Goal: Task Accomplishment & Management: Use online tool/utility

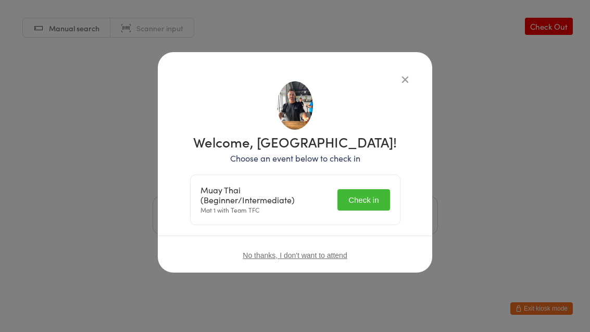
click at [376, 200] on button "Check in" at bounding box center [363, 199] width 52 height 21
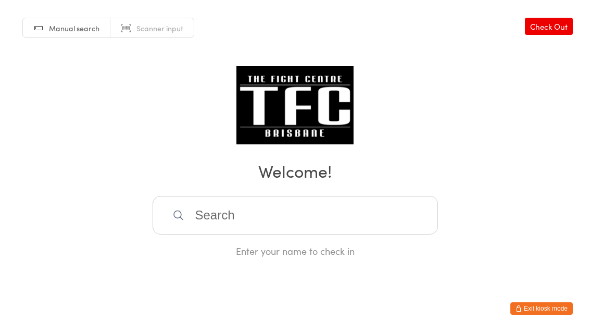
click at [226, 210] on input "search" at bounding box center [295, 215] width 285 height 39
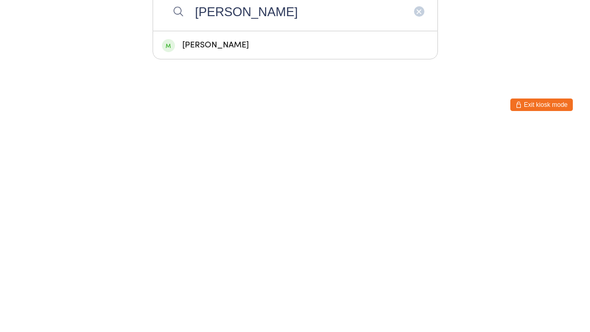
type input "[PERSON_NAME]"
click at [232, 242] on div "[PERSON_NAME]" at bounding box center [295, 249] width 267 height 14
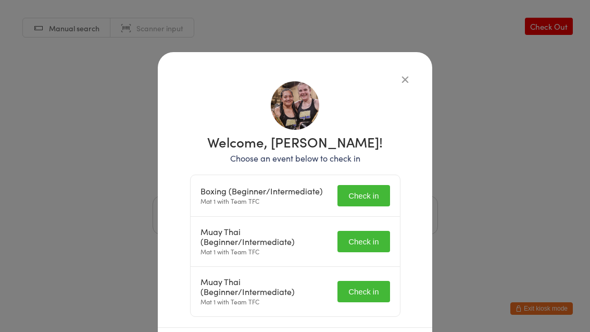
click at [366, 194] on button "Check in" at bounding box center [363, 195] width 52 height 21
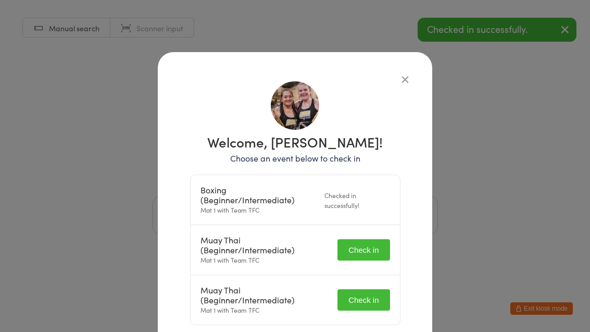
scroll to position [-1, 0]
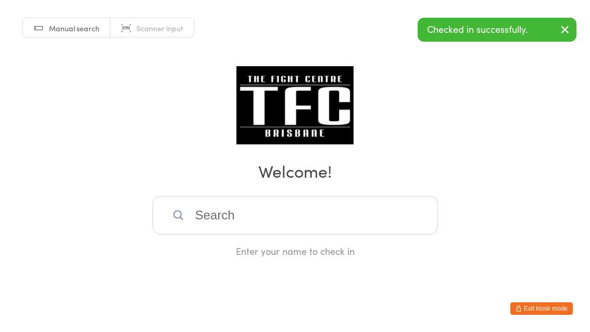
click at [356, 253] on div "Enter your name to check in" at bounding box center [295, 250] width 285 height 13
click at [306, 216] on input "search" at bounding box center [295, 215] width 285 height 39
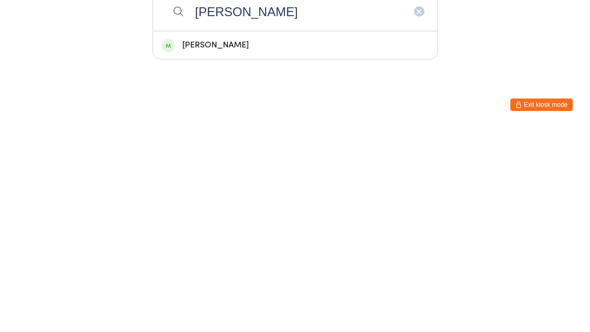
type input "[PERSON_NAME]"
click at [198, 235] on div "[PERSON_NAME]" at bounding box center [295, 249] width 284 height 28
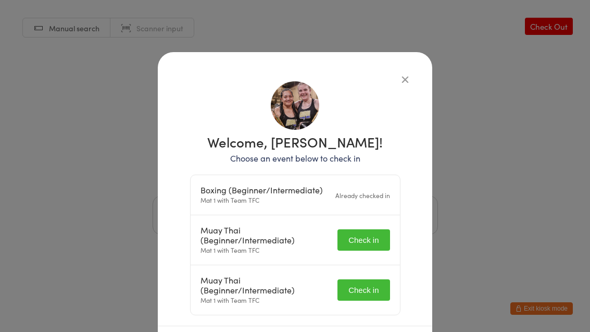
click at [357, 230] on button "Check in" at bounding box center [363, 239] width 52 height 21
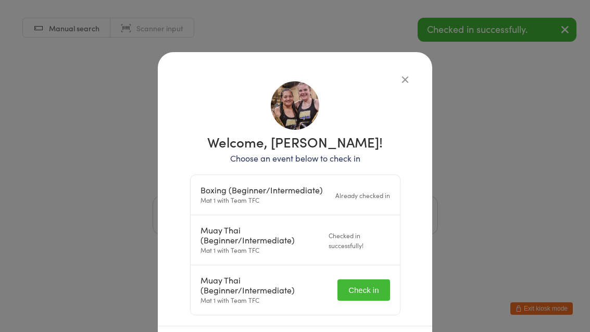
click at [356, 294] on button "Check in" at bounding box center [363, 289] width 52 height 21
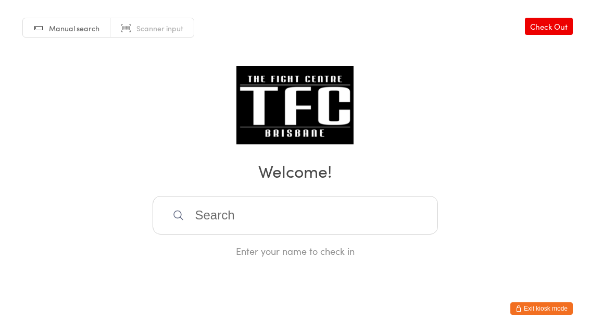
click at [283, 226] on input "search" at bounding box center [295, 215] width 285 height 39
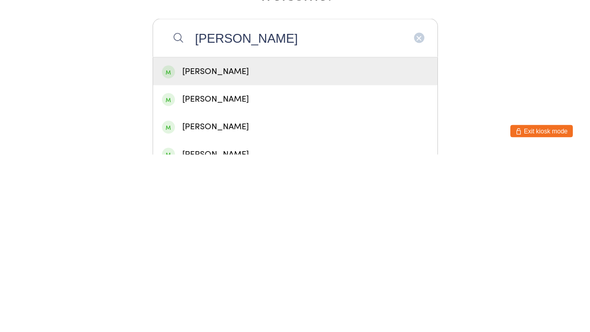
type input "[PERSON_NAME]"
click at [208, 235] on div "[PERSON_NAME]" at bounding box center [295, 249] width 284 height 28
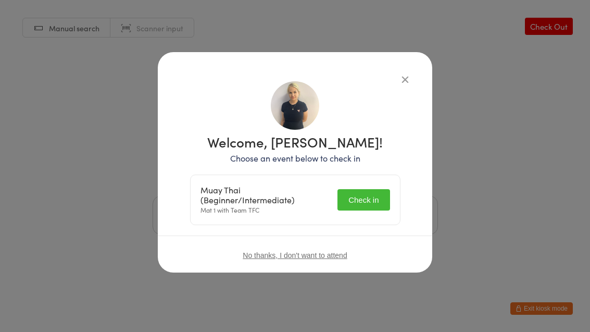
click at [360, 205] on button "Check in" at bounding box center [363, 199] width 52 height 21
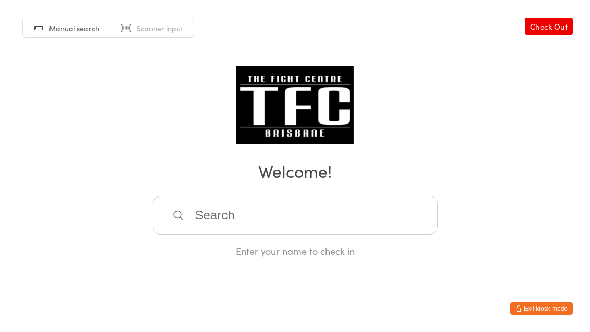
click at [336, 232] on input "search" at bounding box center [295, 215] width 285 height 39
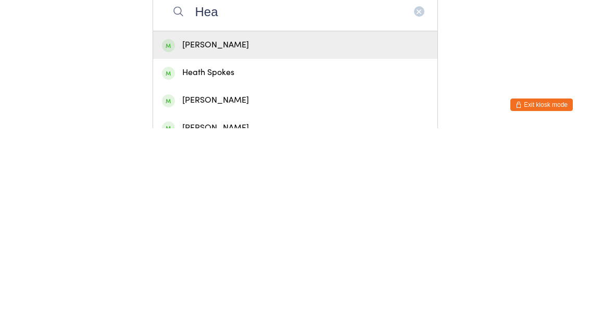
type input "Hea"
click at [290, 242] on div "[PERSON_NAME]" at bounding box center [295, 249] width 267 height 14
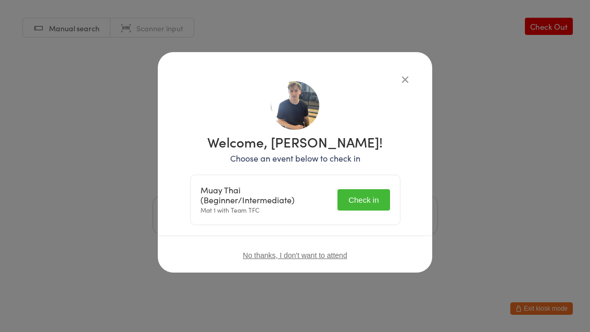
click at [377, 208] on button "Check in" at bounding box center [363, 199] width 52 height 21
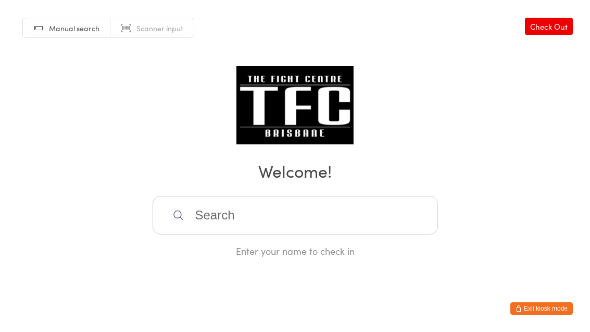
click at [402, 208] on input "search" at bounding box center [295, 215] width 285 height 39
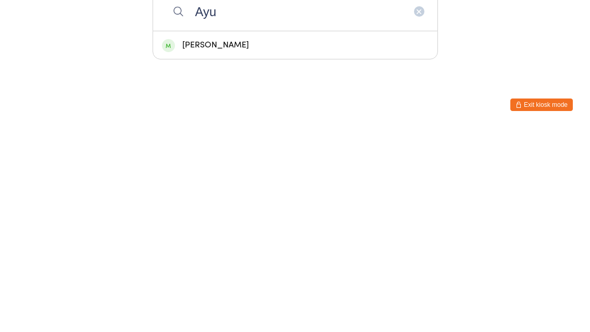
type input "Ayu"
click at [345, 242] on div "[PERSON_NAME]" at bounding box center [295, 249] width 267 height 14
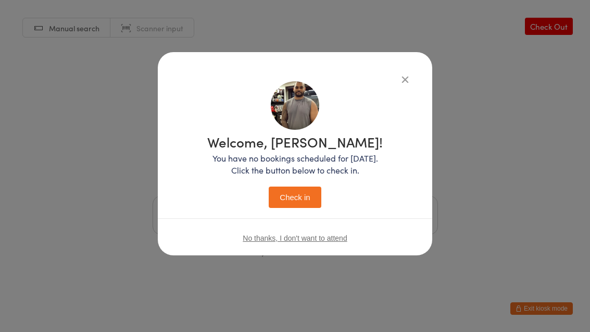
click at [306, 199] on button "Check in" at bounding box center [295, 196] width 52 height 21
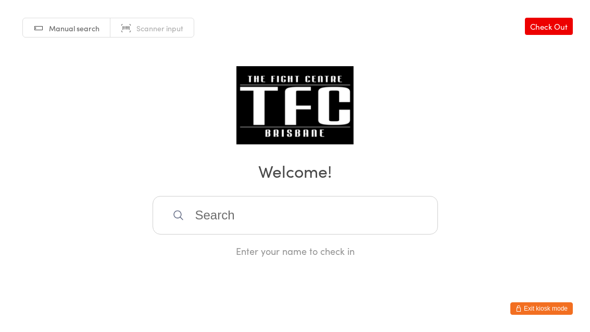
click at [284, 198] on div "Manual search Scanner input Check Out Welcome! Enter your name to check in" at bounding box center [295, 128] width 590 height 257
click at [291, 219] on input "search" at bounding box center [295, 215] width 285 height 39
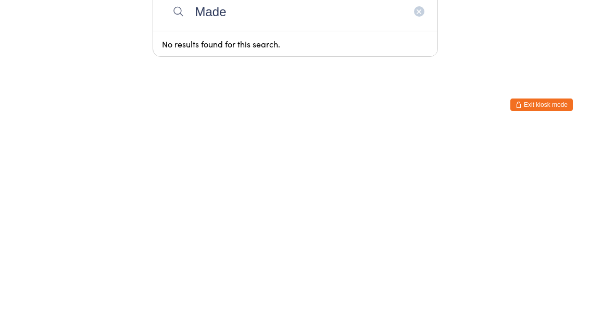
type input "Made"
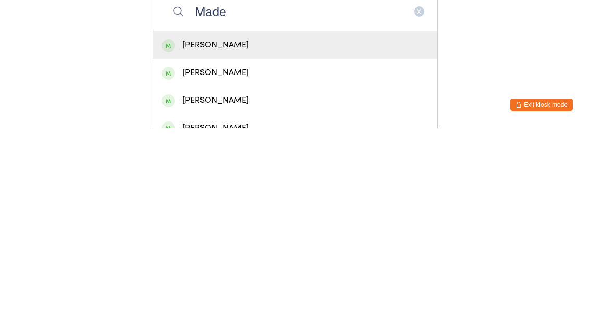
click at [198, 242] on div "[PERSON_NAME]" at bounding box center [295, 249] width 267 height 14
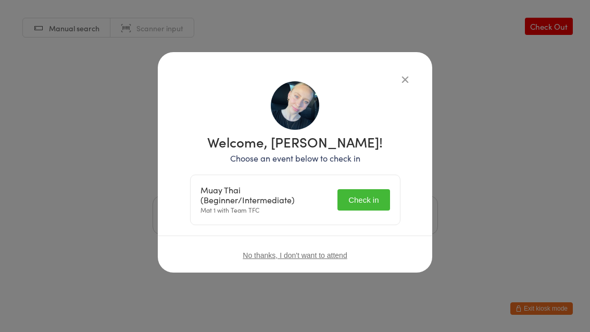
click at [350, 193] on button "Check in" at bounding box center [363, 199] width 52 height 21
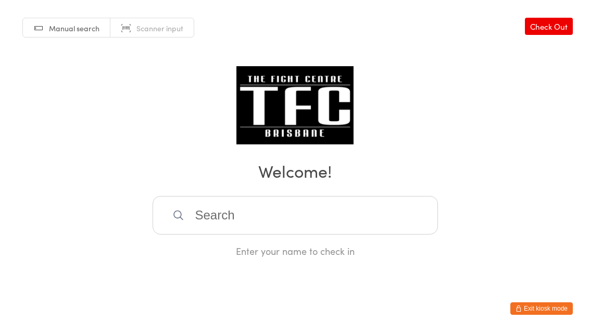
click at [289, 217] on input "search" at bounding box center [295, 215] width 285 height 39
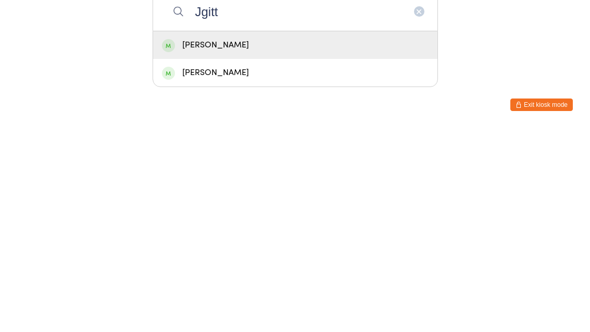
type input "Jgitt"
click at [240, 242] on div "[PERSON_NAME]" at bounding box center [295, 249] width 267 height 14
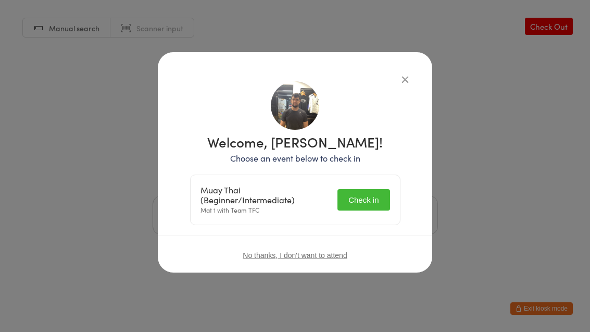
click at [367, 201] on button "Check in" at bounding box center [363, 199] width 52 height 21
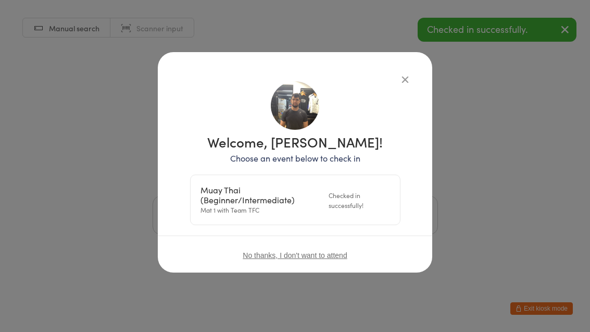
click at [409, 83] on icon "button" at bounding box center [404, 78] width 11 height 11
click at [412, 76] on div "Manual search Scanner input Check Out Welcome! Enter your name to check in" at bounding box center [295, 128] width 590 height 257
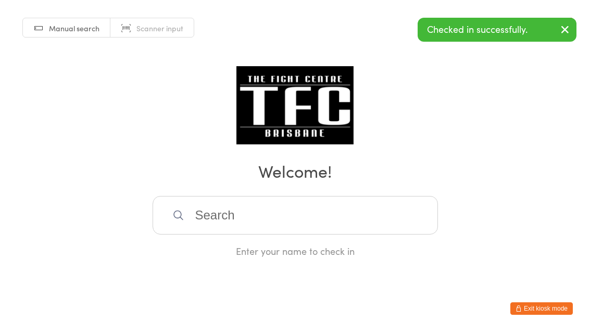
click at [494, 134] on div "Manual search Scanner input Check Out Welcome! Enter your name to check in" at bounding box center [295, 128] width 590 height 257
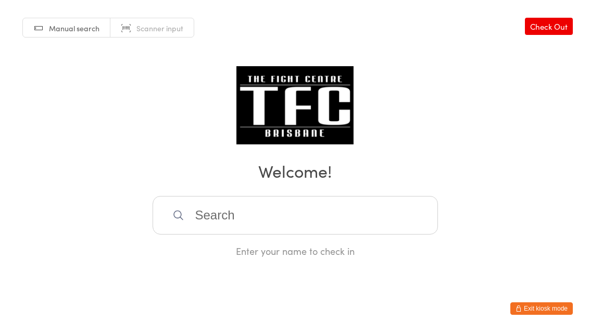
click at [253, 220] on input "search" at bounding box center [295, 215] width 285 height 39
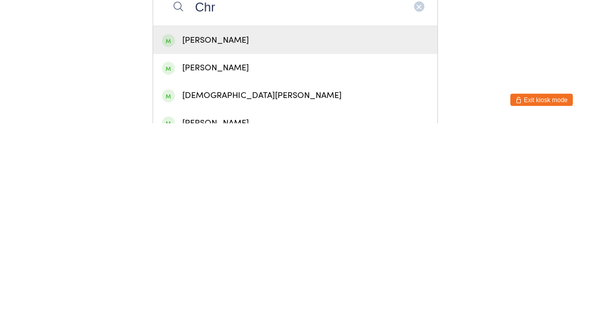
scroll to position [28, 0]
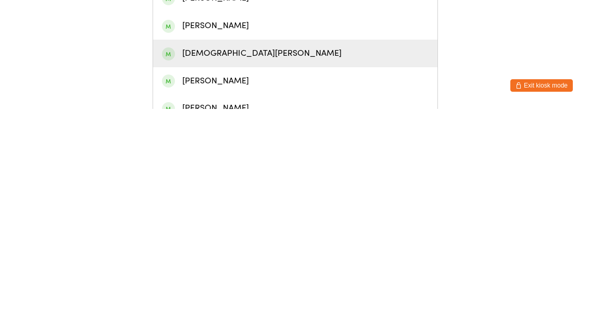
type input "Chr"
click at [249, 269] on div "[DEMOGRAPHIC_DATA][PERSON_NAME]" at bounding box center [295, 276] width 267 height 14
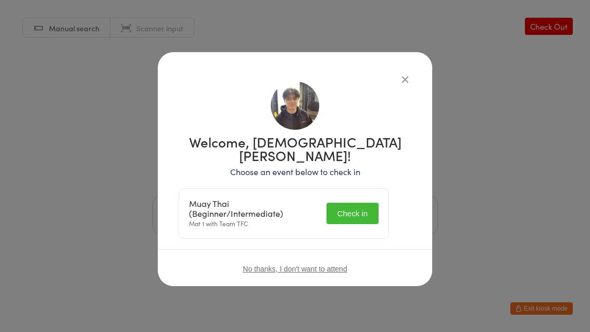
click at [350, 203] on button "Check in" at bounding box center [352, 213] width 52 height 21
